Goal: Task Accomplishment & Management: Complete application form

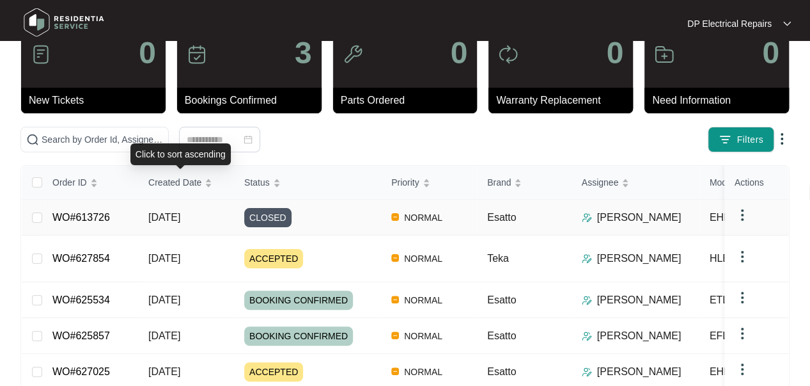
scroll to position [64, 0]
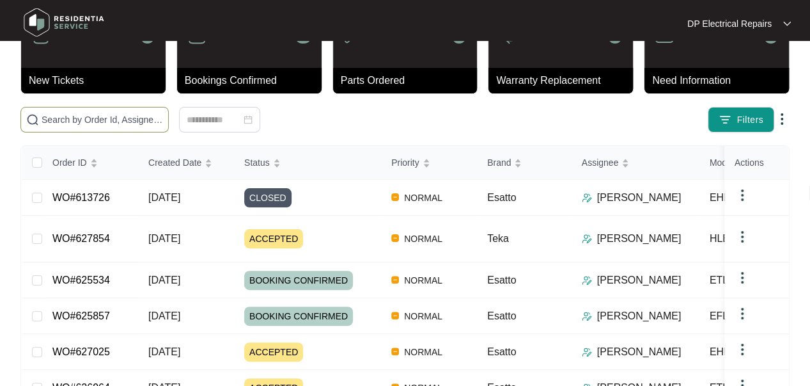
click at [109, 113] on input "text" at bounding box center [103, 120] width 122 height 14
paste input "622975"
type input "622975"
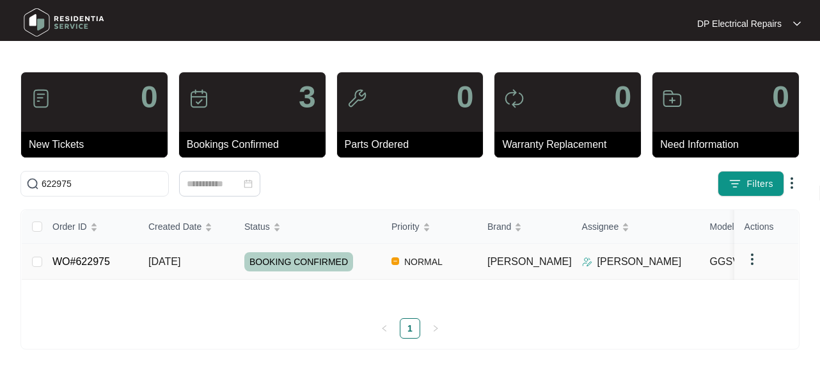
click at [180, 256] on span "[DATE]" at bounding box center [164, 261] width 32 height 11
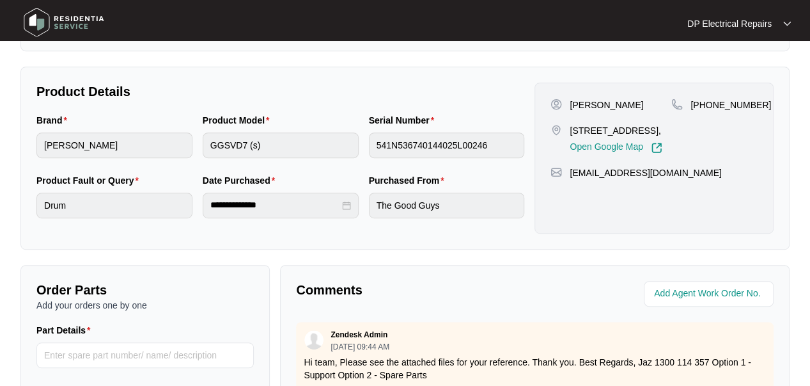
scroll to position [320, 0]
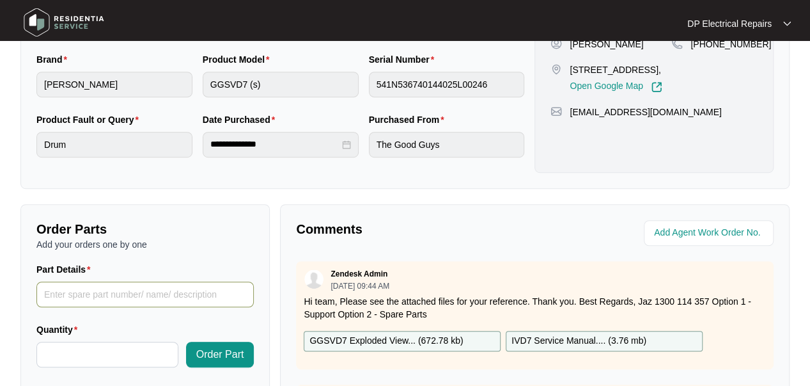
click at [136, 299] on input "Part Details" at bounding box center [144, 294] width 217 height 26
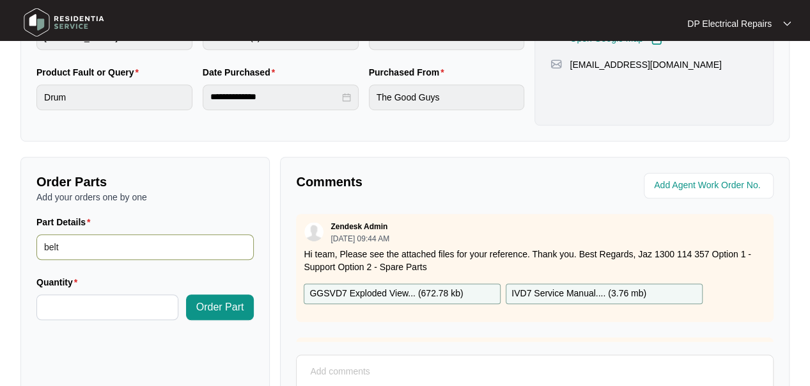
scroll to position [384, 0]
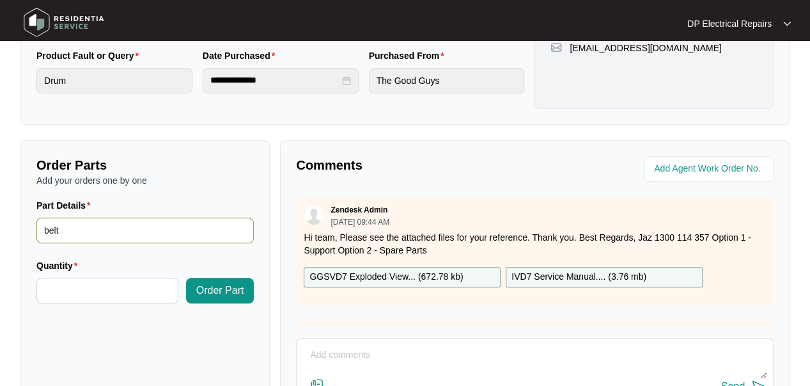
type input "belt"
click at [371, 272] on p "GGSVD7 Exploded View... ( 672.78 kb )" at bounding box center [387, 277] width 154 height 14
drag, startPoint x: 67, startPoint y: 228, endPoint x: 36, endPoint y: 226, distance: 30.7
click at [36, 226] on div "Part Details belt" at bounding box center [145, 228] width 228 height 60
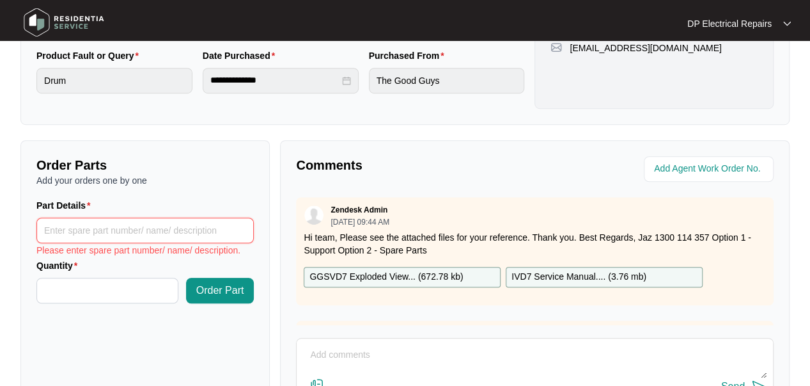
click at [129, 227] on input "Part Details" at bounding box center [144, 230] width 217 height 26
paste input "SP11194"
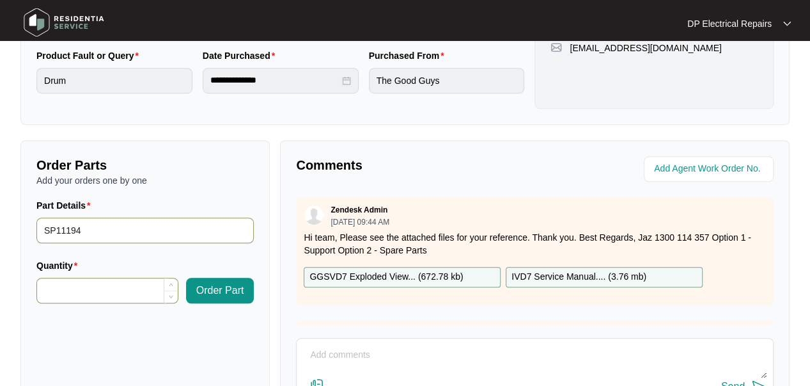
type input "SP11194"
click at [81, 280] on input "Quantity" at bounding box center [107, 290] width 141 height 24
type input "*"
click at [106, 228] on input "SP11194" at bounding box center [144, 230] width 217 height 26
click at [221, 291] on span "Order Part" at bounding box center [220, 290] width 48 height 15
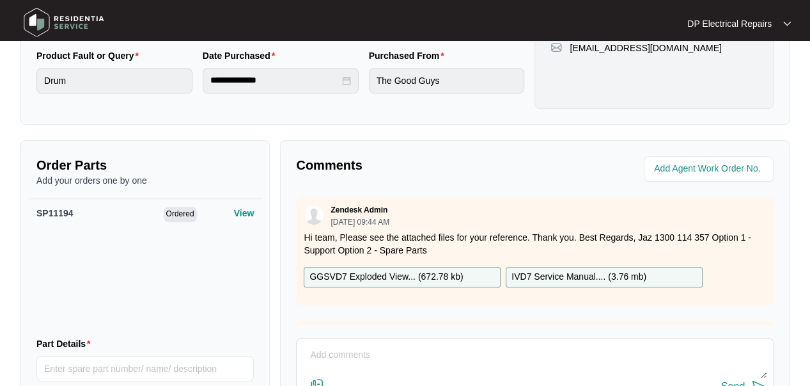
click at [78, 299] on div "SP11194 Ordered View" at bounding box center [145, 262] width 233 height 128
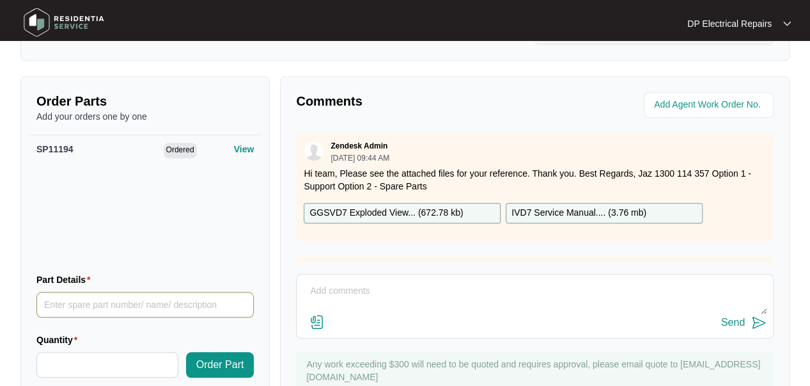
click at [82, 306] on input "Part Details" at bounding box center [144, 305] width 217 height 26
paste input "SP11881"
type input "SP11881"
click at [96, 377] on div "Quantity" at bounding box center [107, 363] width 152 height 60
click at [96, 363] on input "Quantity" at bounding box center [107, 364] width 141 height 24
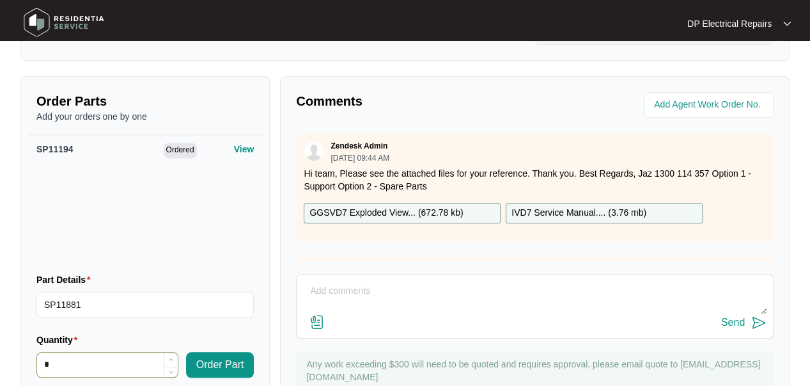
click at [167, 358] on span "Increase Value" at bounding box center [171, 359] width 14 height 15
click at [168, 368] on span "Decrease Value" at bounding box center [171, 369] width 14 height 15
click at [170, 368] on icon "down" at bounding box center [171, 369] width 4 height 4
type input "*"
click at [170, 368] on icon "down" at bounding box center [171, 369] width 4 height 4
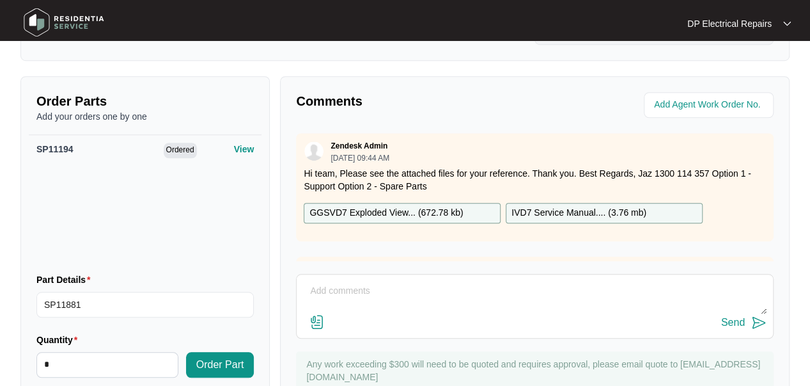
click at [92, 341] on div "Quantity" at bounding box center [107, 342] width 142 height 19
click at [59, 359] on input "*" at bounding box center [107, 364] width 141 height 24
type input "*"
click at [109, 336] on div "Quantity" at bounding box center [107, 342] width 142 height 19
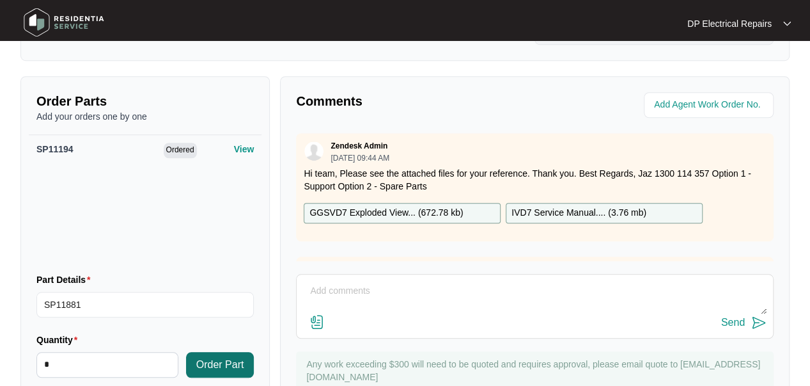
click at [205, 358] on span "Order Part" at bounding box center [220, 364] width 48 height 15
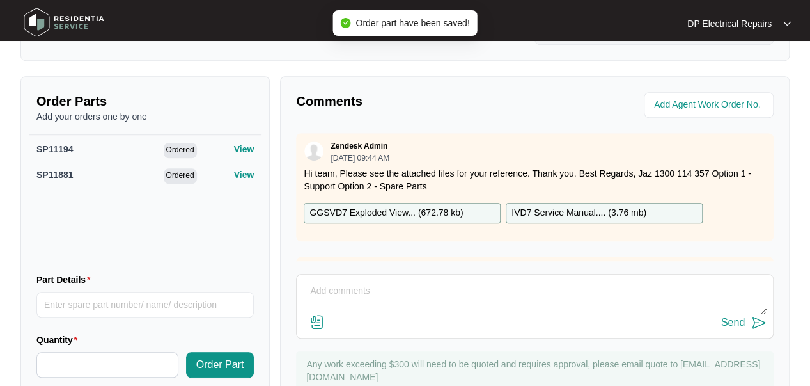
scroll to position [192, 0]
